Goal: Check status

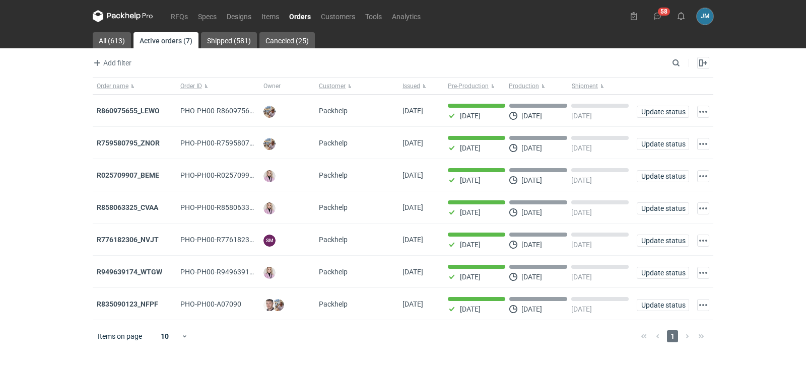
click at [126, 18] on icon at bounding box center [123, 16] width 60 height 12
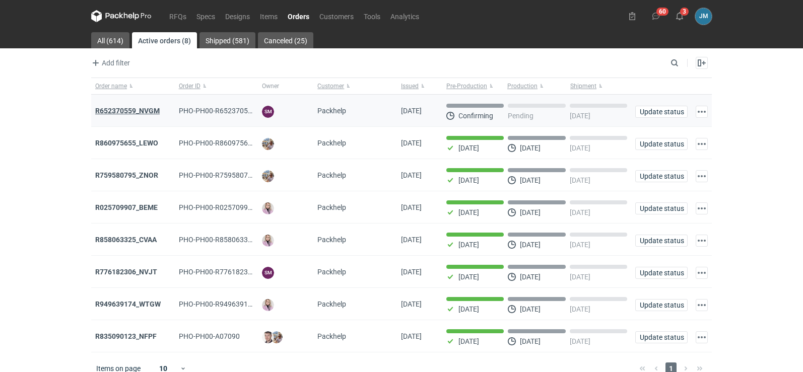
click at [154, 112] on strong "R652370559_NVGM" at bounding box center [127, 111] width 64 height 8
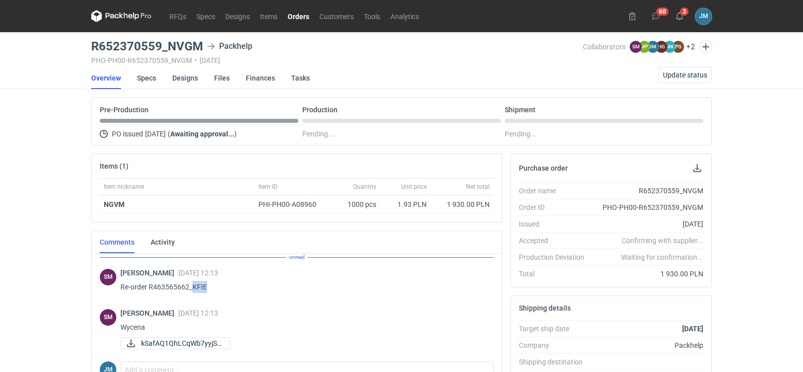
drag, startPoint x: 207, startPoint y: 284, endPoint x: 192, endPoint y: 288, distance: 14.5
click at [192, 288] on p "Re-order R463565662_KFIE" at bounding box center [302, 287] width 365 height 12
copy p "KFIE"
click at [105, 372] on html "RFQs Specs Designs Items Orders Customers Tools Analytics 60 3 [PERSON_NAME] [P…" at bounding box center [401, 186] width 803 height 372
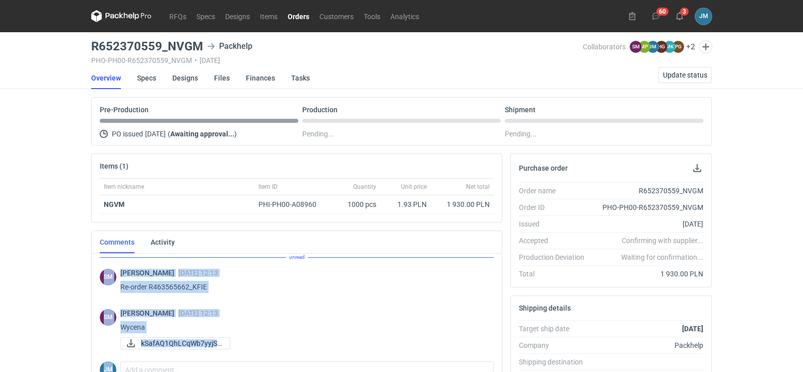
scroll to position [4, 0]
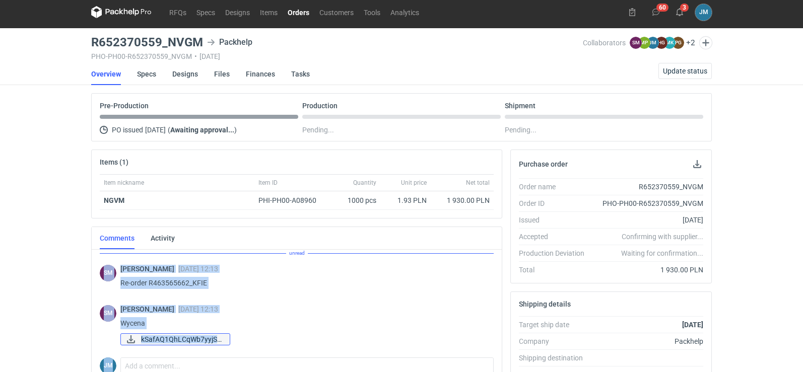
click at [157, 341] on span "kSafAQ1QhLCqWb7yyjSt..." at bounding box center [181, 339] width 81 height 11
click at [122, 12] on icon at bounding box center [121, 12] width 60 height 12
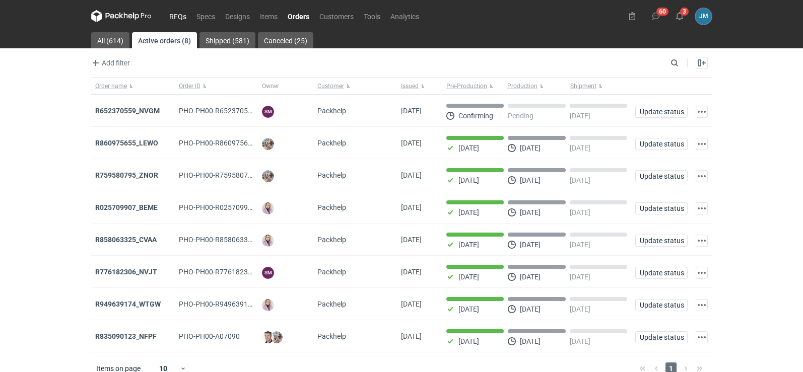
click at [177, 18] on link "RFQs" at bounding box center [177, 16] width 27 height 12
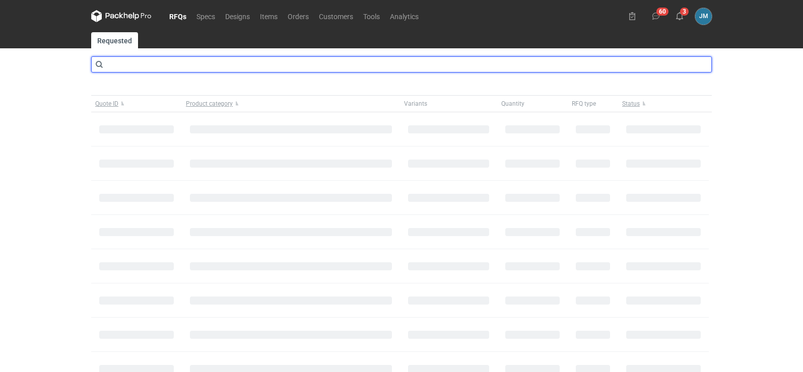
click at [350, 63] on input "text" at bounding box center [401, 64] width 621 height 16
type input "cbad"
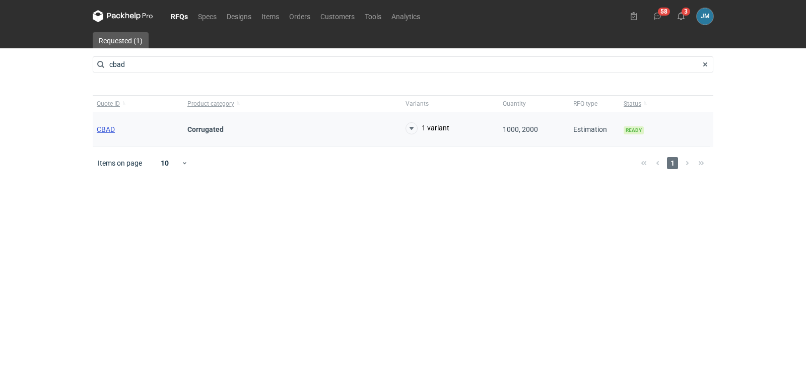
click at [105, 125] on span "CBAD" at bounding box center [106, 129] width 18 height 8
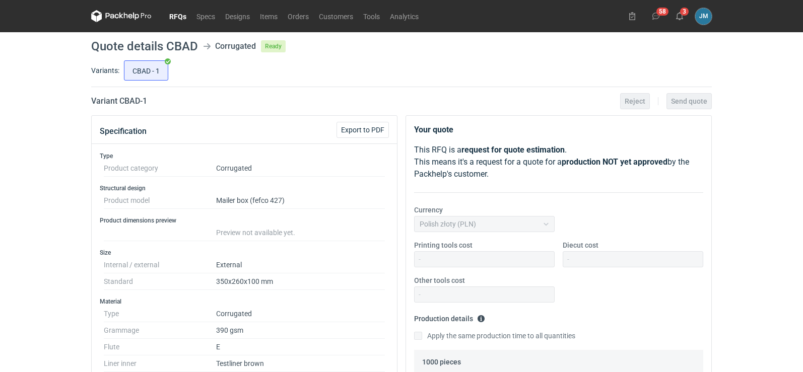
click at [126, 16] on icon at bounding box center [121, 16] width 60 height 12
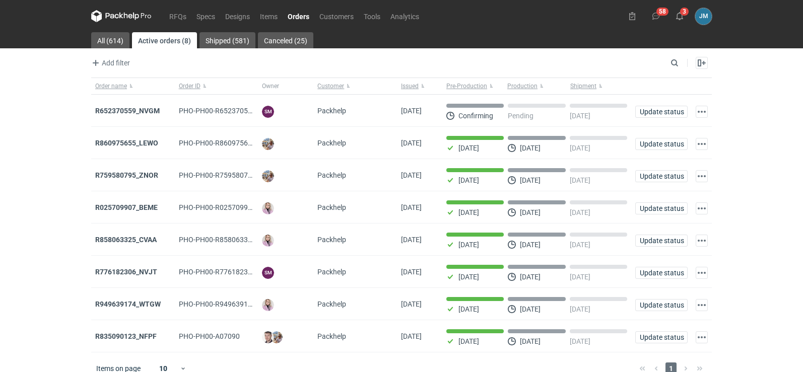
click at [131, 17] on icon at bounding box center [121, 16] width 60 height 12
click at [145, 116] on div "R652370559_NVGM" at bounding box center [133, 111] width 84 height 32
click at [139, 105] on div "R652370559_NVGM" at bounding box center [133, 111] width 84 height 32
click at [133, 112] on strong "R652370559_NVGM" at bounding box center [127, 111] width 64 height 8
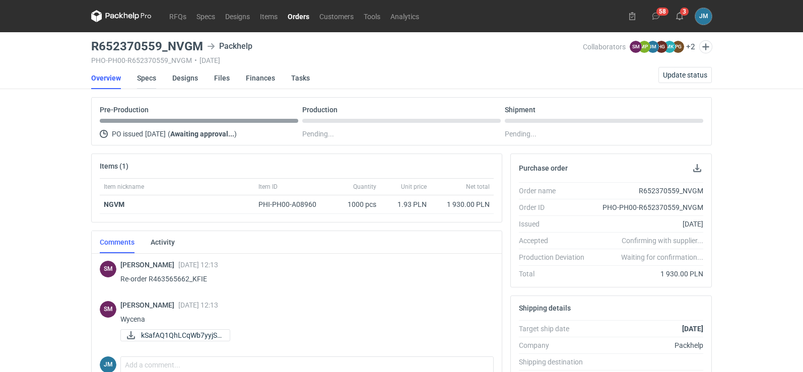
click at [155, 82] on link "Specs" at bounding box center [146, 78] width 19 height 22
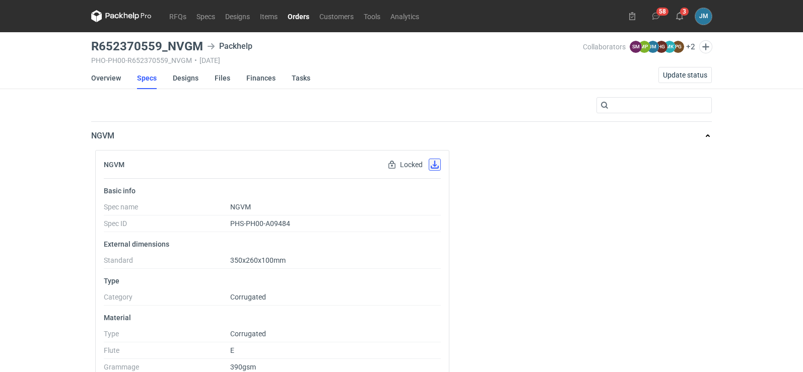
click at [436, 170] on button "button" at bounding box center [435, 165] width 12 height 12
click at [180, 77] on link "Designs" at bounding box center [186, 78] width 26 height 22
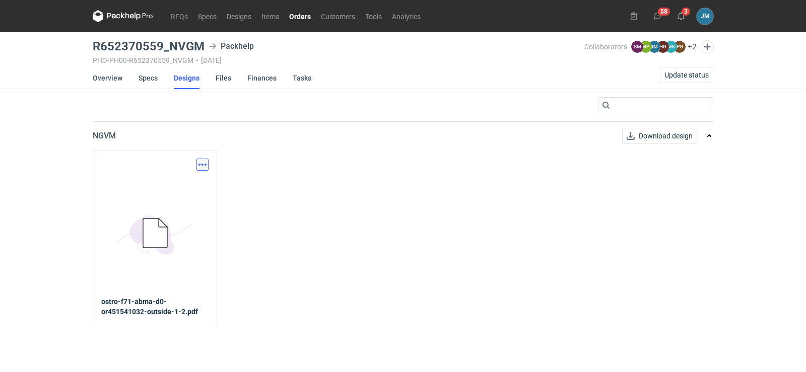
click at [205, 165] on button "button" at bounding box center [202, 165] width 12 height 12
click at [197, 184] on link "Download design part" at bounding box center [158, 187] width 93 height 16
click at [270, 79] on link "Finances" at bounding box center [261, 78] width 29 height 22
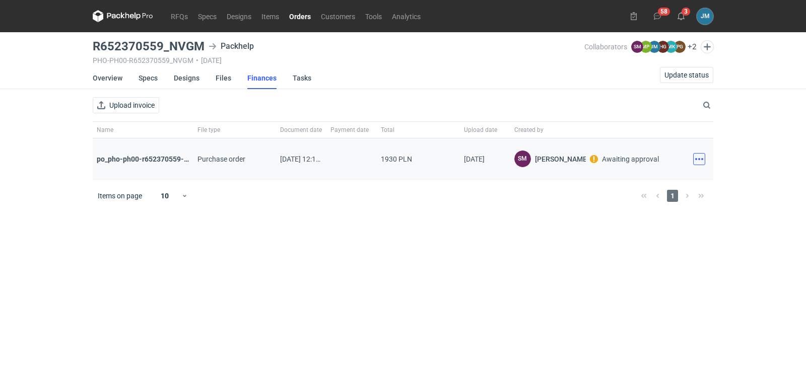
click at [700, 161] on button "button" at bounding box center [699, 159] width 12 height 12
click at [636, 182] on button "Download" at bounding box center [655, 181] width 93 height 16
click at [118, 18] on icon at bounding box center [113, 16] width 13 height 6
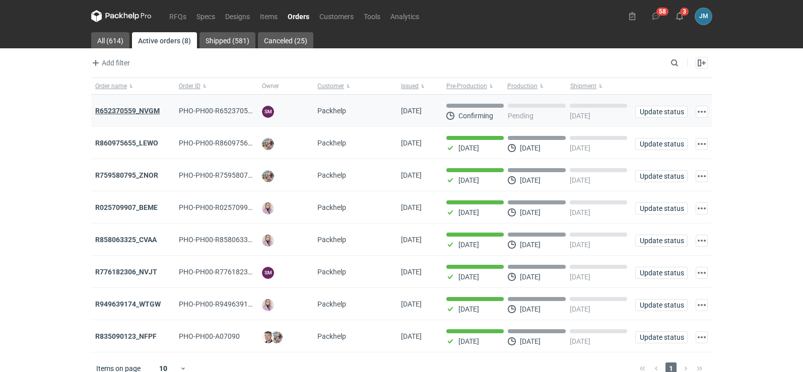
click at [128, 110] on strong "R652370559_NVGM" at bounding box center [127, 111] width 64 height 8
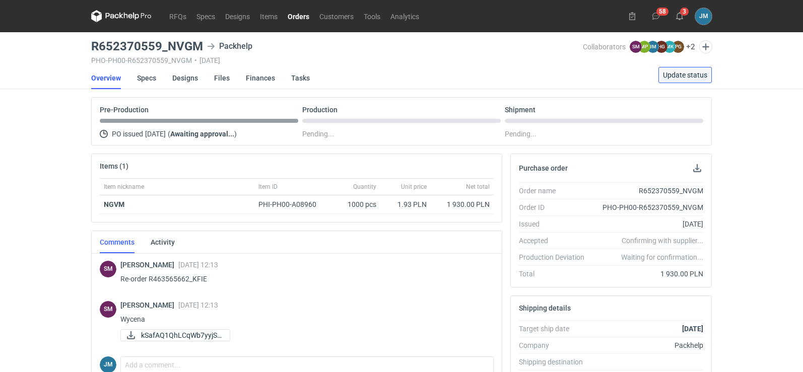
click at [681, 73] on span "Update status" at bounding box center [685, 75] width 44 height 7
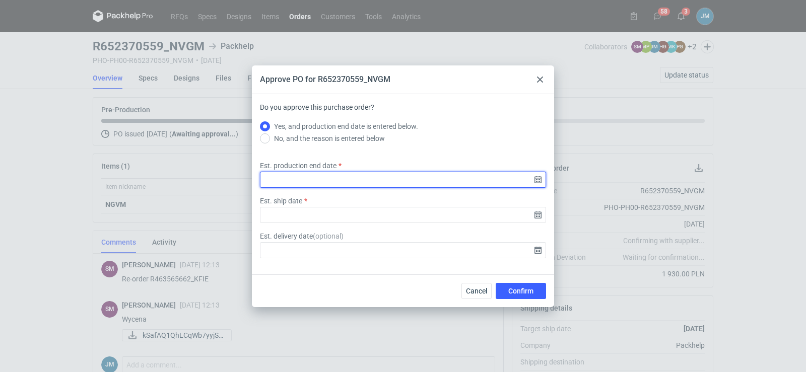
click at [543, 185] on input "Est. production end date" at bounding box center [403, 180] width 286 height 16
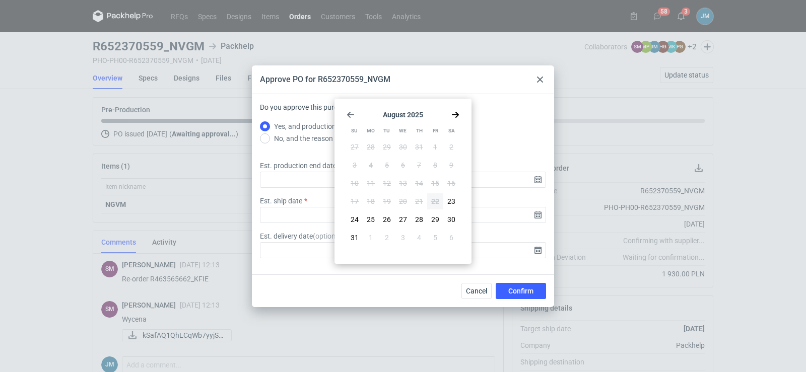
click at [459, 117] on div "[DATE] Su Mo Tu We Th Fr Sa 27 28 29 30 31 1 2 3 4 5 6 7 8 9 10 11 12 13 14 15 …" at bounding box center [403, 181] width 129 height 157
click at [458, 117] on icon "Go forward 1 month" at bounding box center [455, 115] width 8 height 8
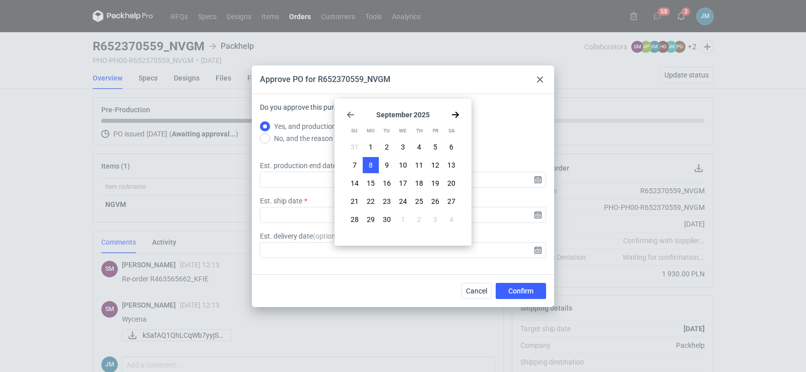
click at [376, 165] on button "8" at bounding box center [371, 165] width 16 height 16
type input "[DATE]"
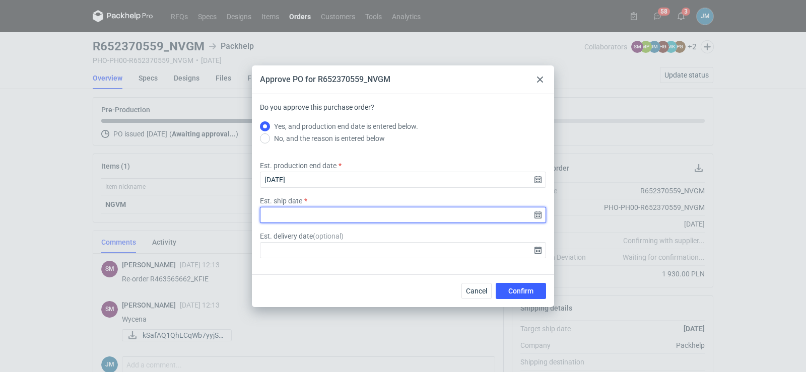
click at [536, 213] on input "Est. ship date" at bounding box center [403, 215] width 286 height 16
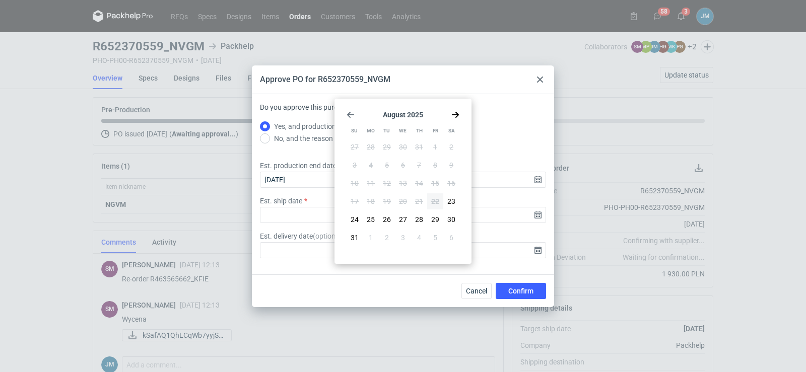
click at [456, 115] on use "Go forward 1 month" at bounding box center [455, 115] width 7 height 6
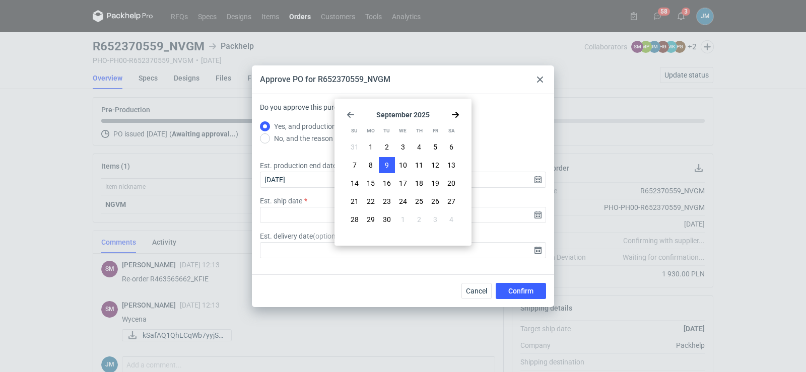
click at [390, 164] on button "9" at bounding box center [387, 165] width 16 height 16
type input "[DATE]"
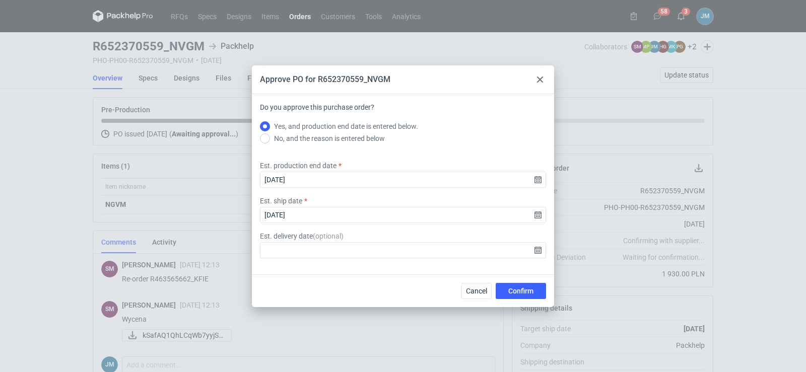
click at [519, 299] on div "Cancel Confirm" at bounding box center [403, 291] width 302 height 33
click at [519, 294] on span "Confirm" at bounding box center [520, 291] width 25 height 7
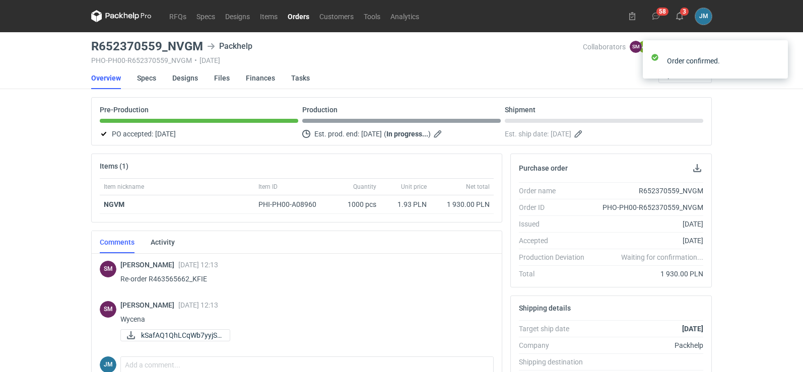
click at [37, 190] on div "RFQs Specs Designs Items Orders Customers Tools Analytics 58 3 [PERSON_NAME] [P…" at bounding box center [401, 186] width 803 height 372
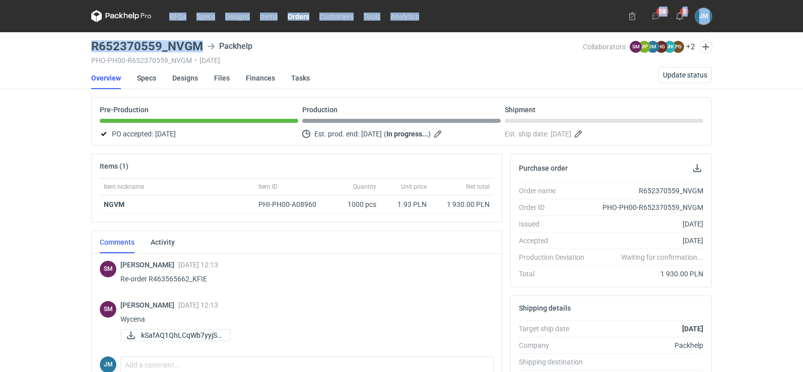
drag, startPoint x: 205, startPoint y: 51, endPoint x: 79, endPoint y: 38, distance: 126.1
click at [79, 38] on div "RFQs Specs Designs Items Orders Customers Tools Analytics 58 3 [PERSON_NAME] [P…" at bounding box center [401, 186] width 803 height 372
click at [96, 51] on h3 "R652370559_NVGM" at bounding box center [147, 46] width 112 height 12
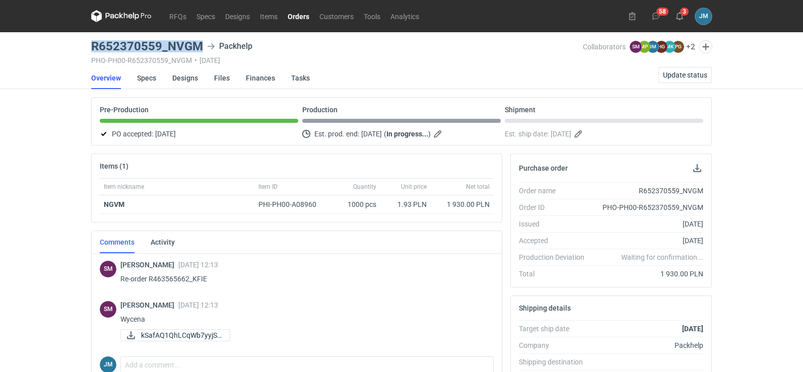
drag, startPoint x: 205, startPoint y: 48, endPoint x: 84, endPoint y: 41, distance: 121.1
click at [84, 41] on div "RFQs Specs Designs Items Orders Customers Tools Analytics 58 3 [PERSON_NAME] [P…" at bounding box center [401, 186] width 803 height 372
copy h3 "R652370559_NVGM"
click at [1, 206] on div "RFQs Specs Designs Items Orders Customers Tools Analytics 58 3 [PERSON_NAME] [P…" at bounding box center [401, 186] width 803 height 372
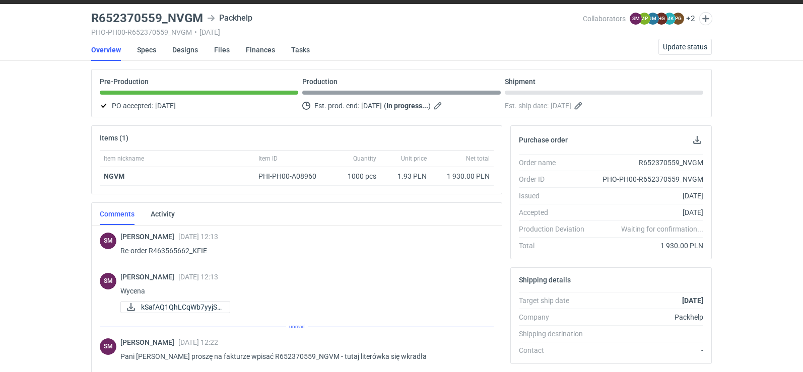
scroll to position [29, 0]
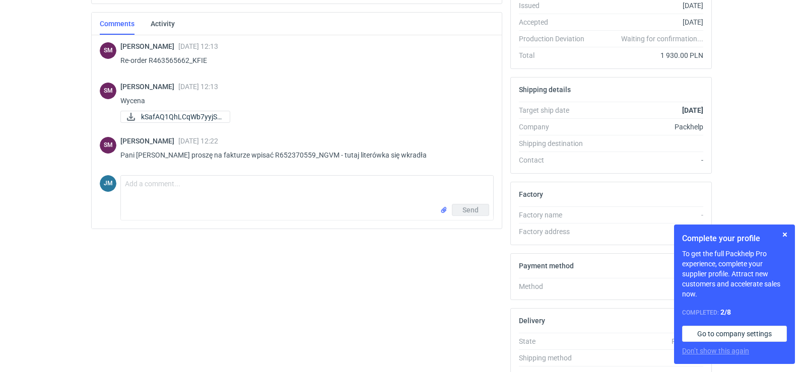
scroll to position [219, 0]
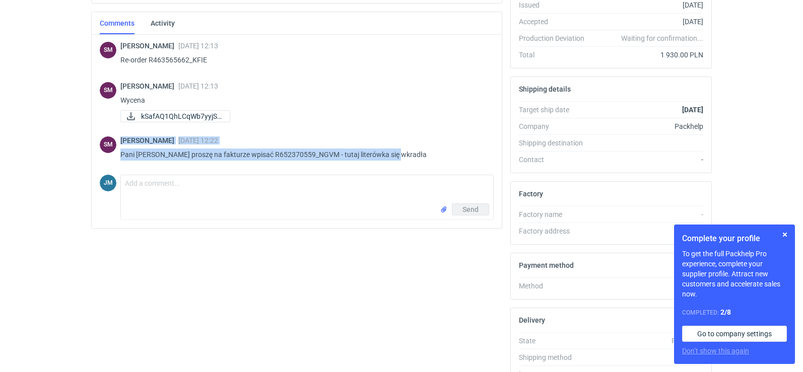
drag, startPoint x: 422, startPoint y: 156, endPoint x: 108, endPoint y: 157, distance: 313.3
click at [108, 157] on div "SM Sebastian Markut 22 Aug 2025 12:22 Pani Joanno proszę na fakturze wpisać R65…" at bounding box center [297, 150] width 394 height 40
copy div "Sebastian Markut 22 Aug 2025 12:22 Pani Joanno proszę na fakturze wpisać R65237…"
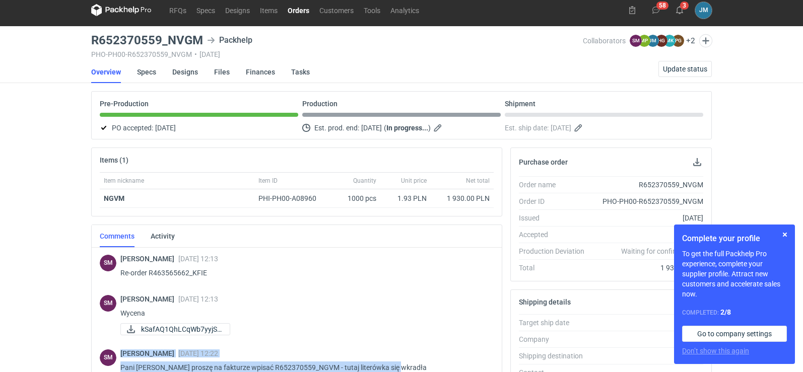
scroll to position [0, 0]
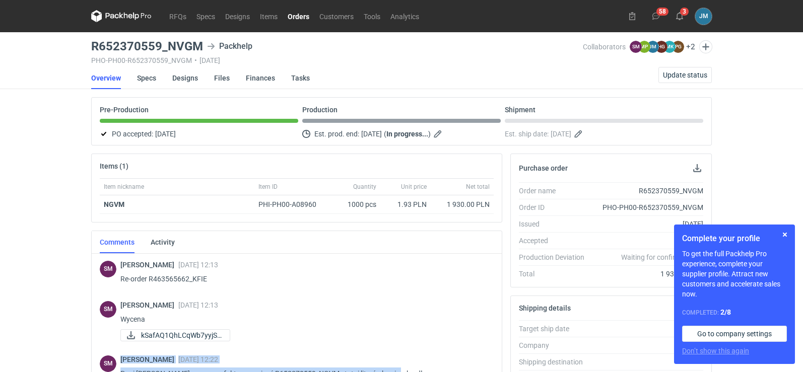
click at [131, 13] on icon at bounding box center [121, 16] width 60 height 12
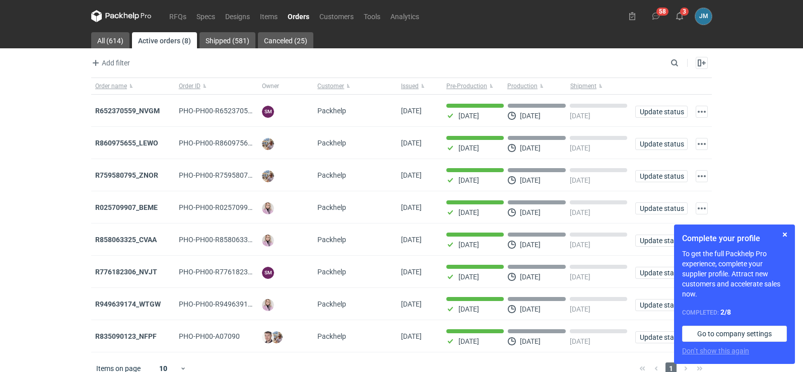
scroll to position [17, 0]
